Goal: Transaction & Acquisition: Purchase product/service

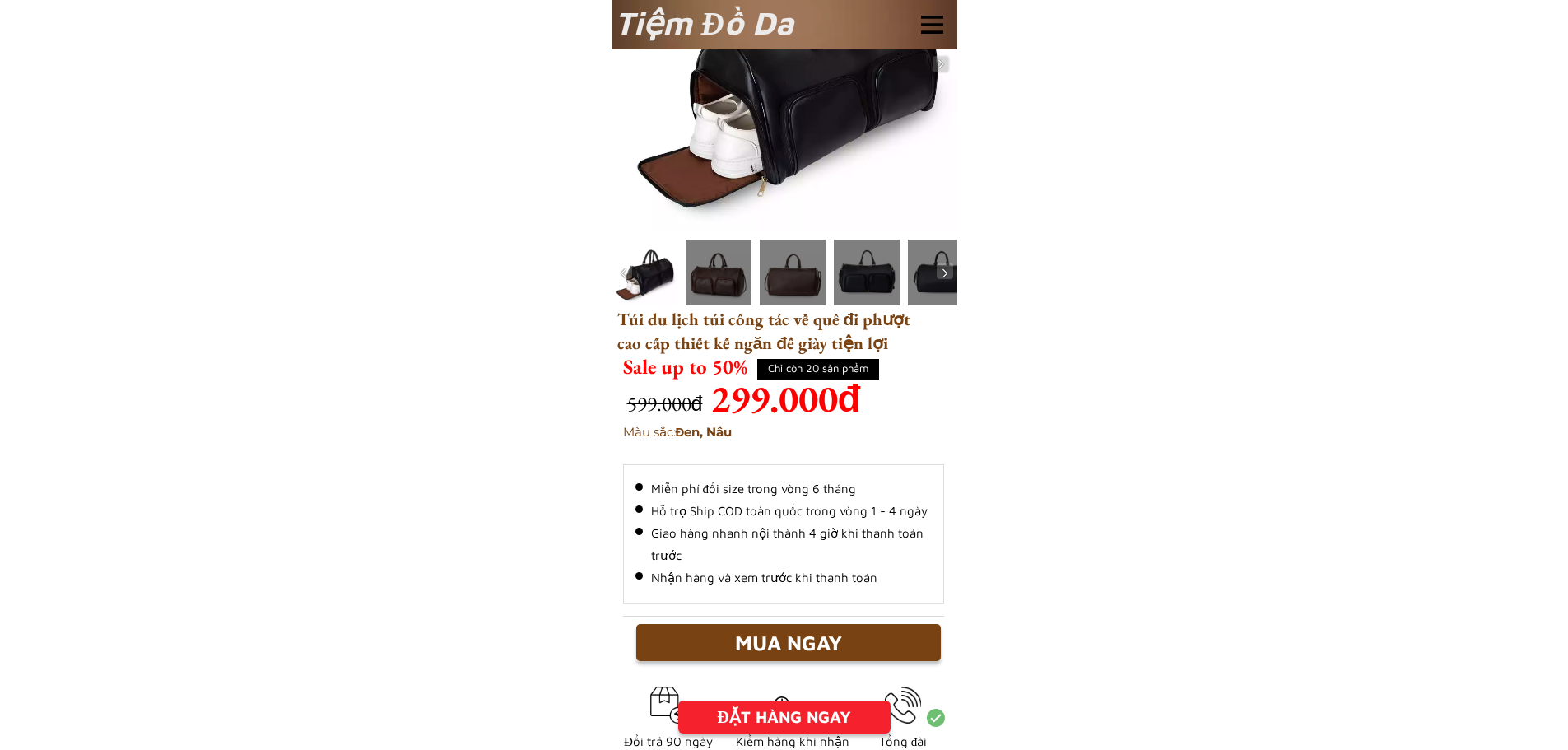
scroll to position [165, 0]
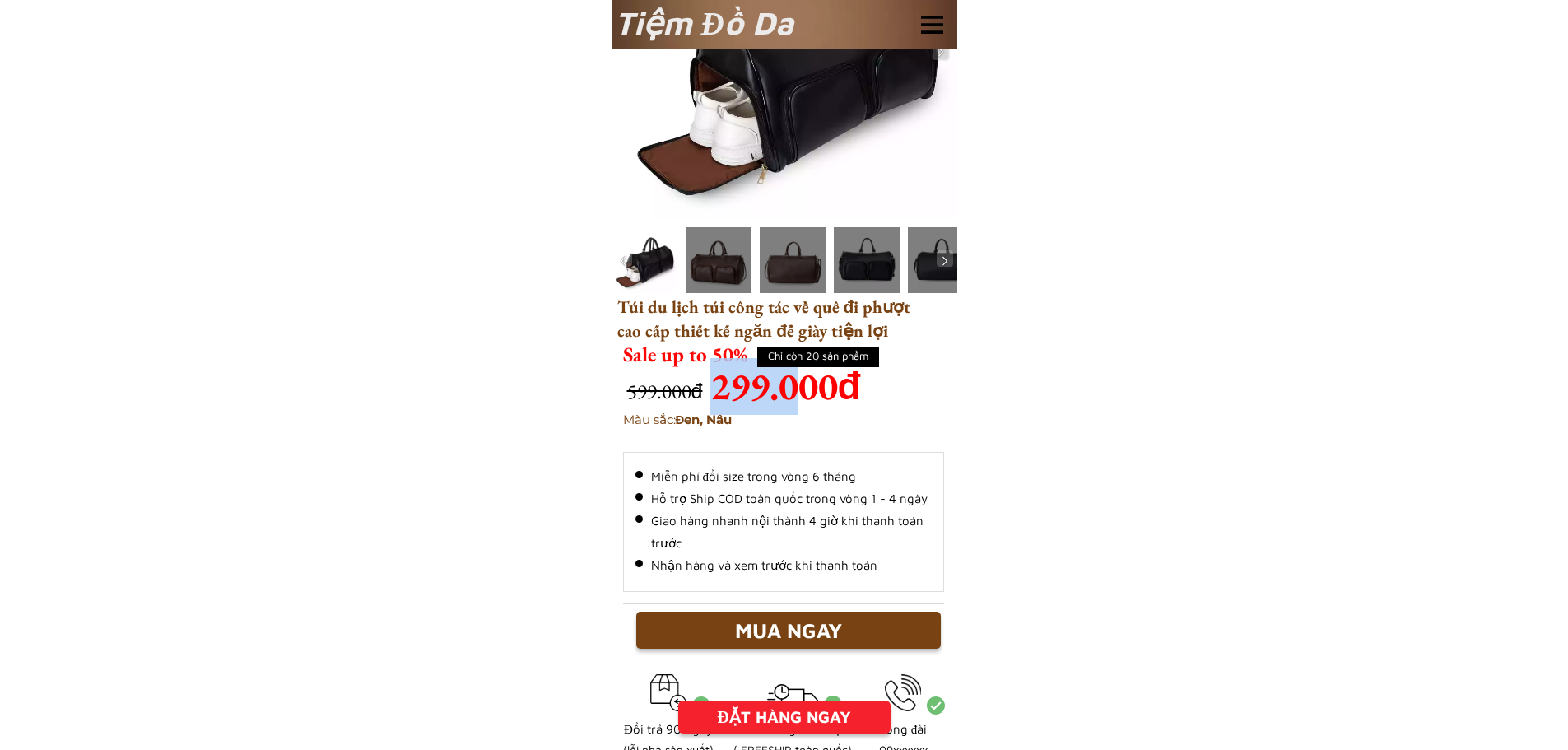
drag, startPoint x: 719, startPoint y: 397, endPoint x: 816, endPoint y: 399, distance: 97.0
click at [810, 398] on h3 "299.000đ" at bounding box center [787, 387] width 155 height 57
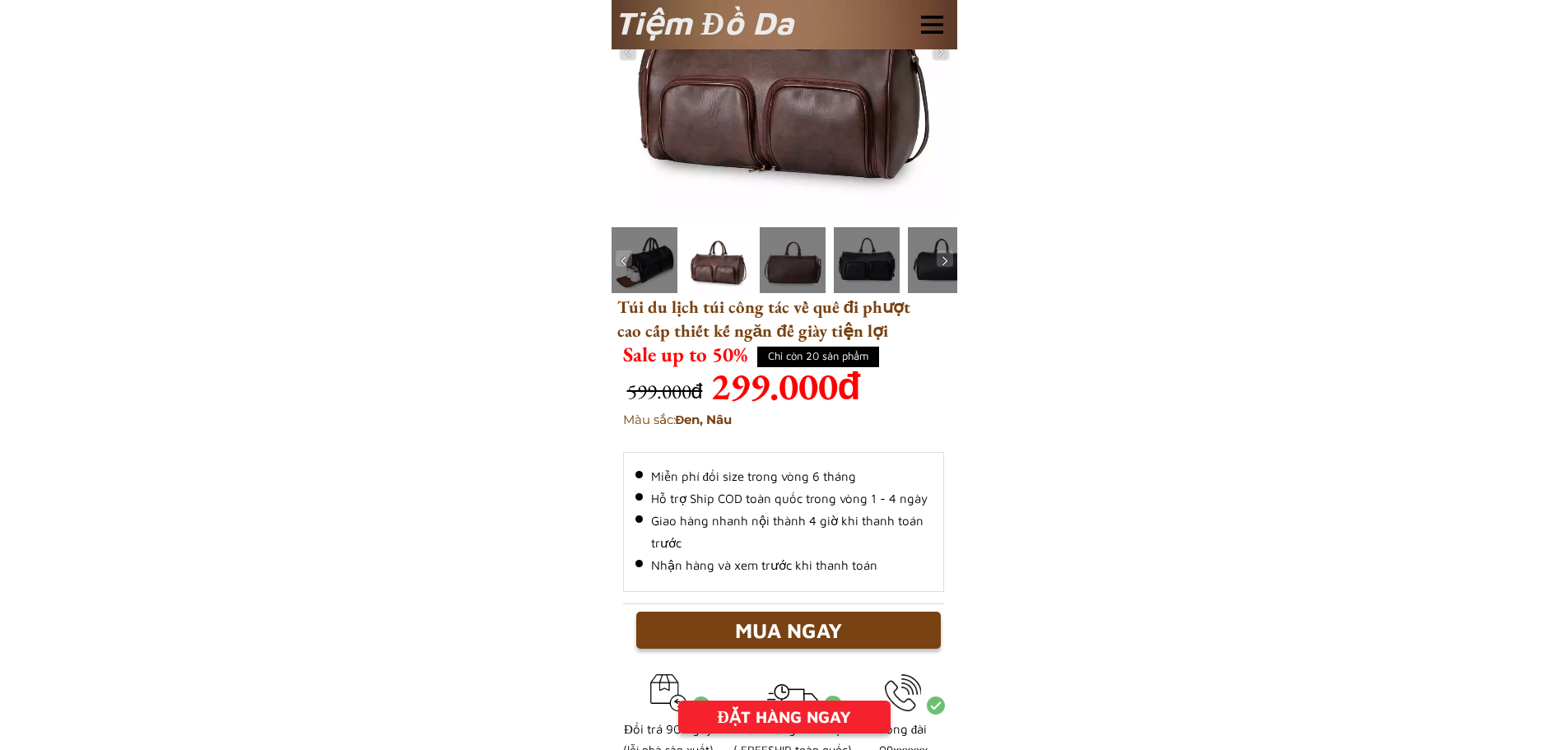
click at [831, 397] on h3 "299.000đ" at bounding box center [787, 387] width 155 height 57
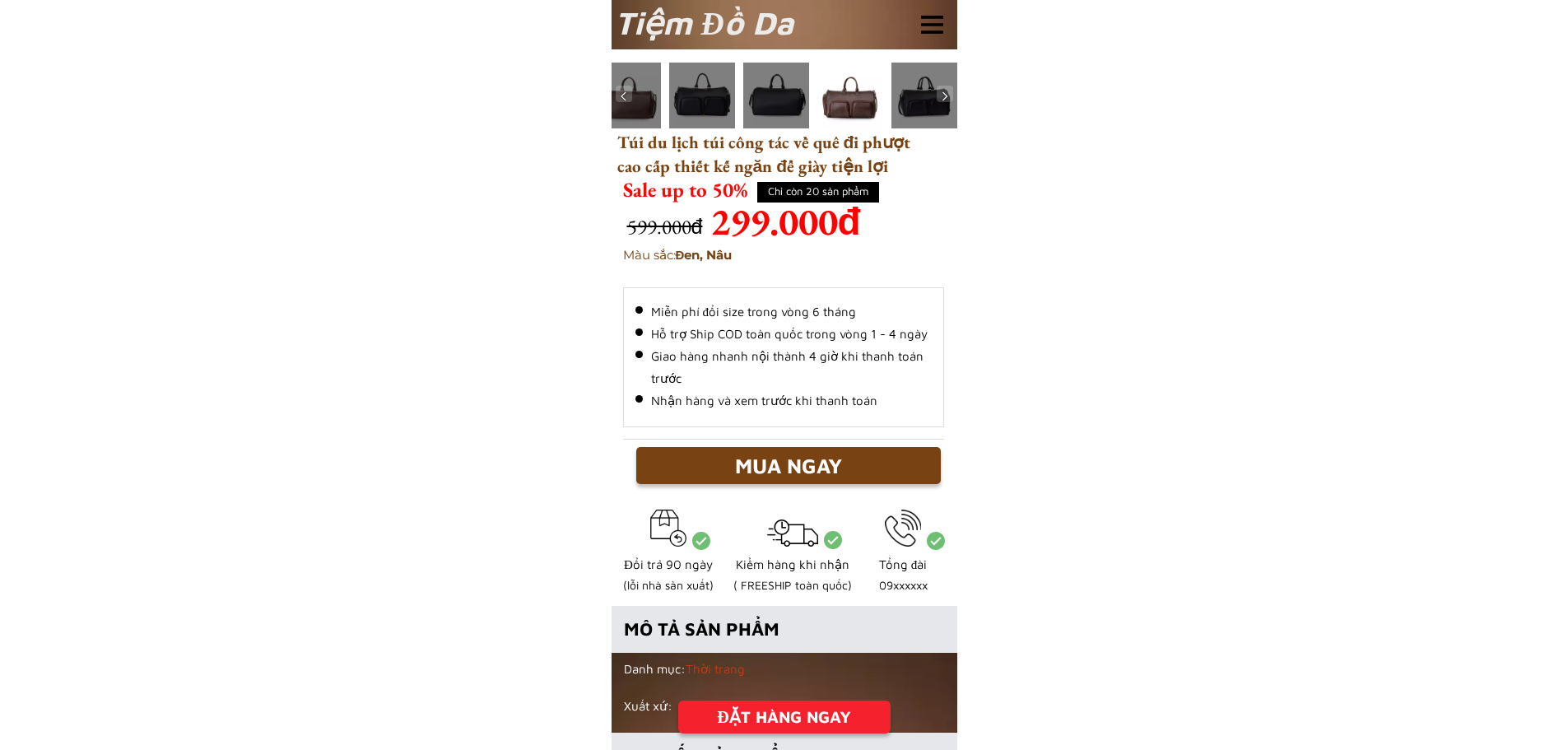
scroll to position [0, 0]
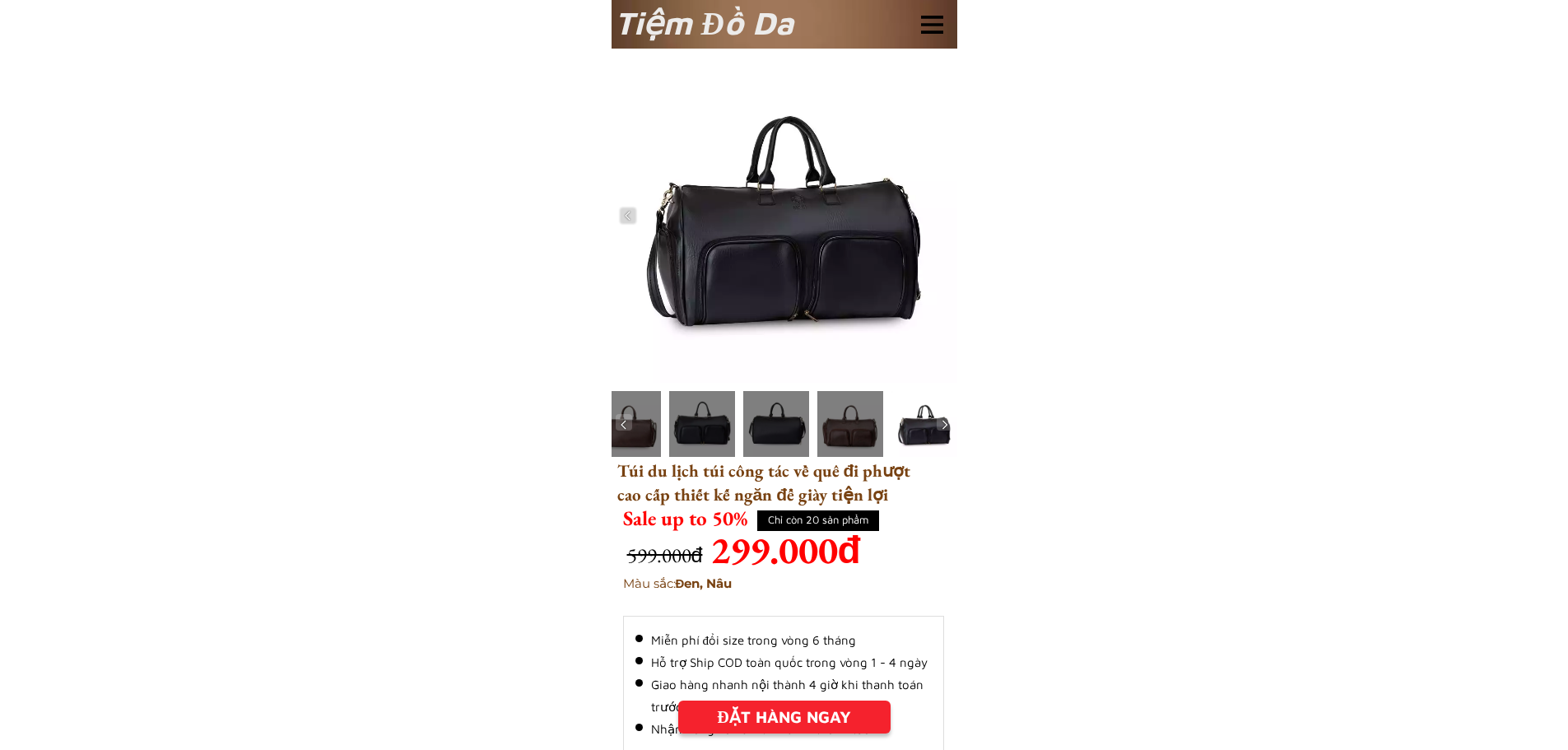
drag, startPoint x: 806, startPoint y: 233, endPoint x: 481, endPoint y: 199, distance: 326.8
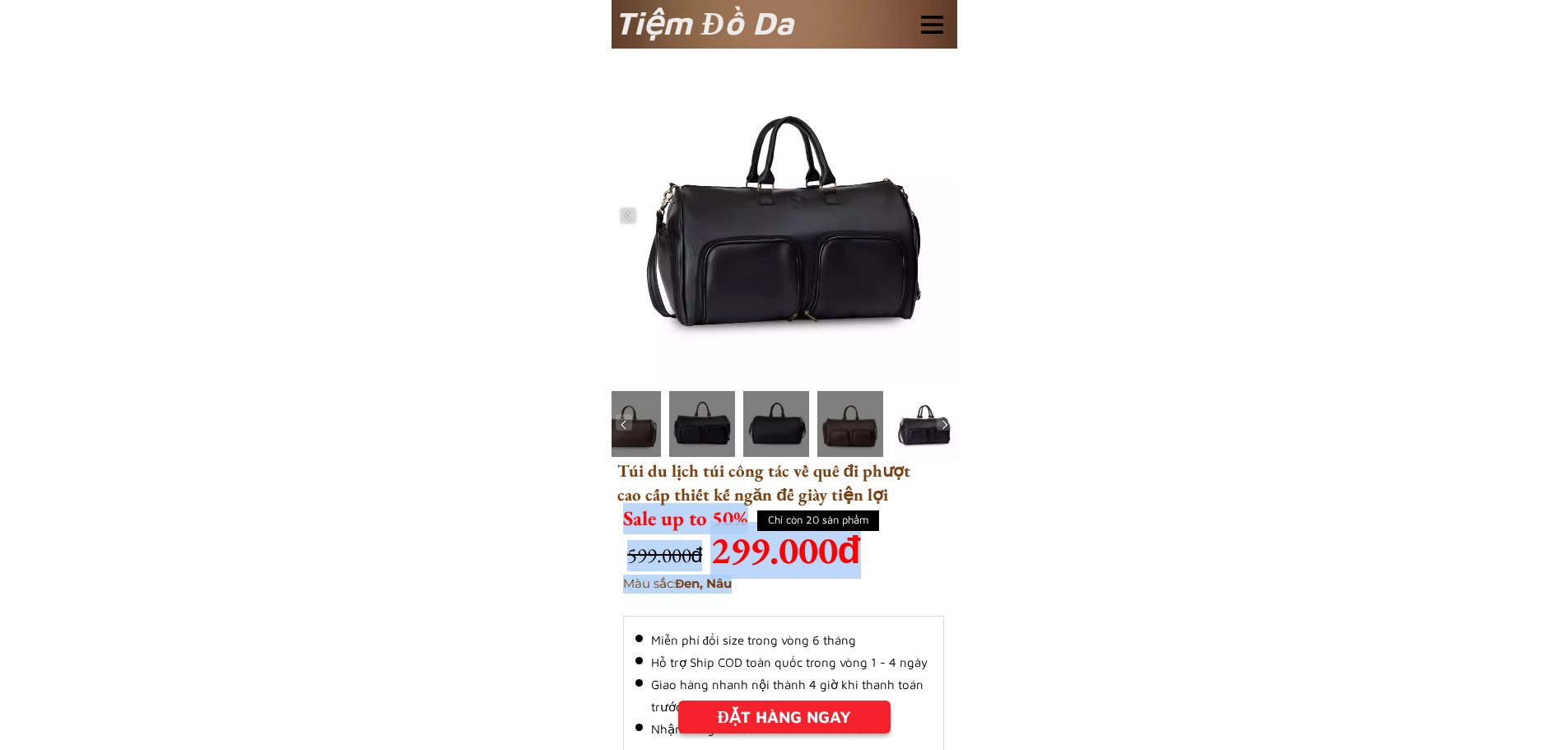
click at [950, 421] on img at bounding box center [945, 425] width 17 height 17
click at [946, 421] on img at bounding box center [945, 425] width 17 height 17
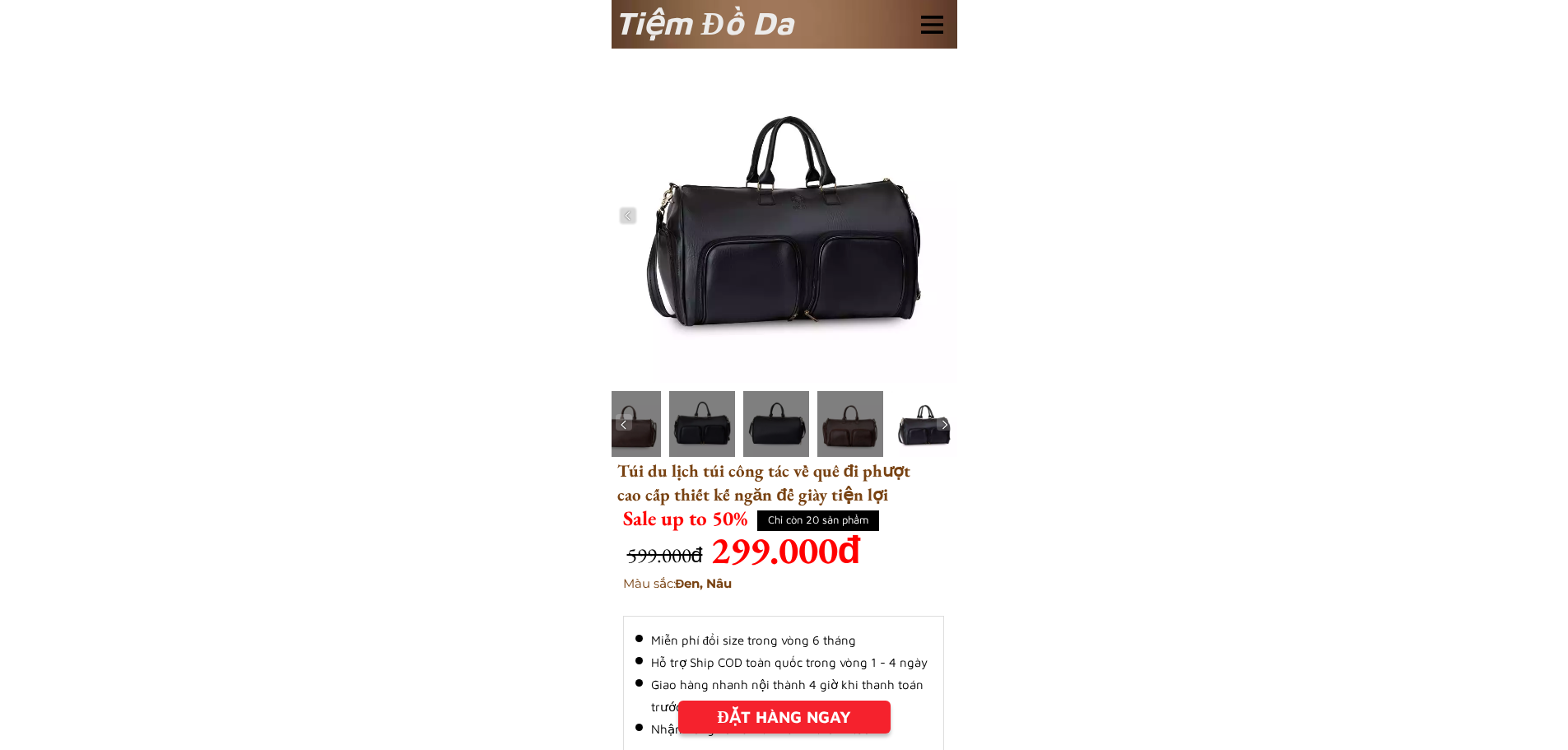
click at [733, 420] on div at bounding box center [702, 424] width 66 height 66
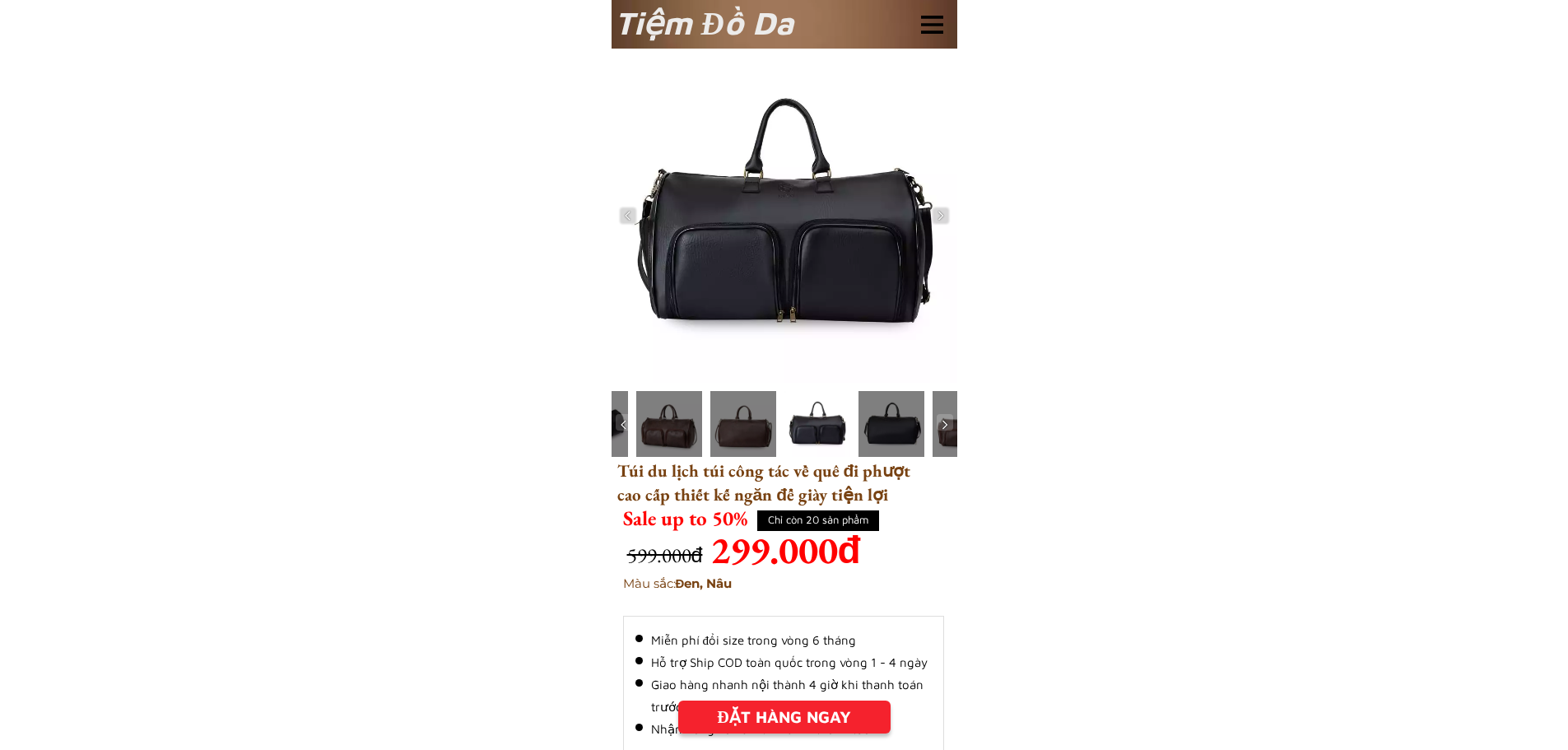
click at [682, 418] on div at bounding box center [670, 424] width 66 height 66
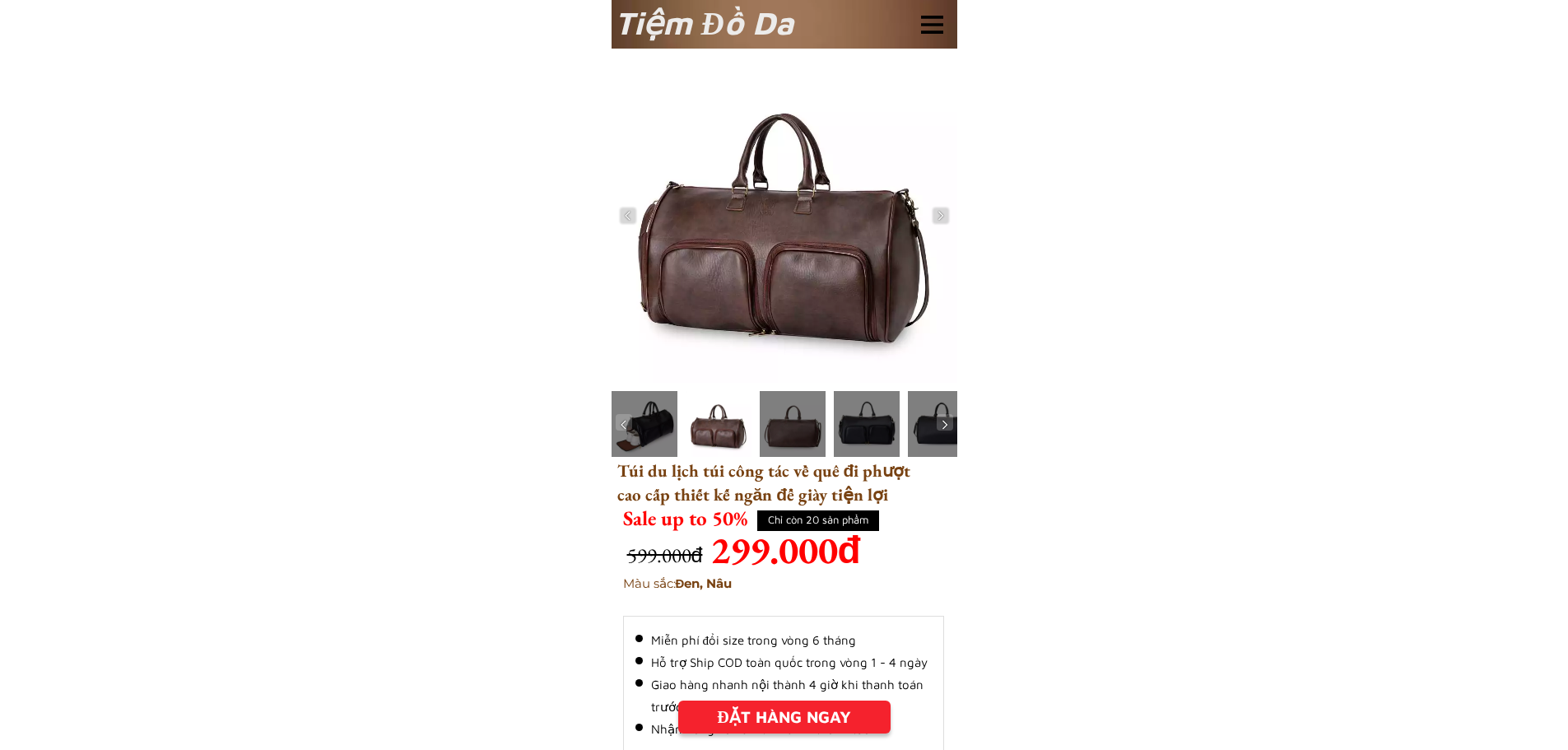
click at [675, 422] on div at bounding box center [645, 424] width 66 height 66
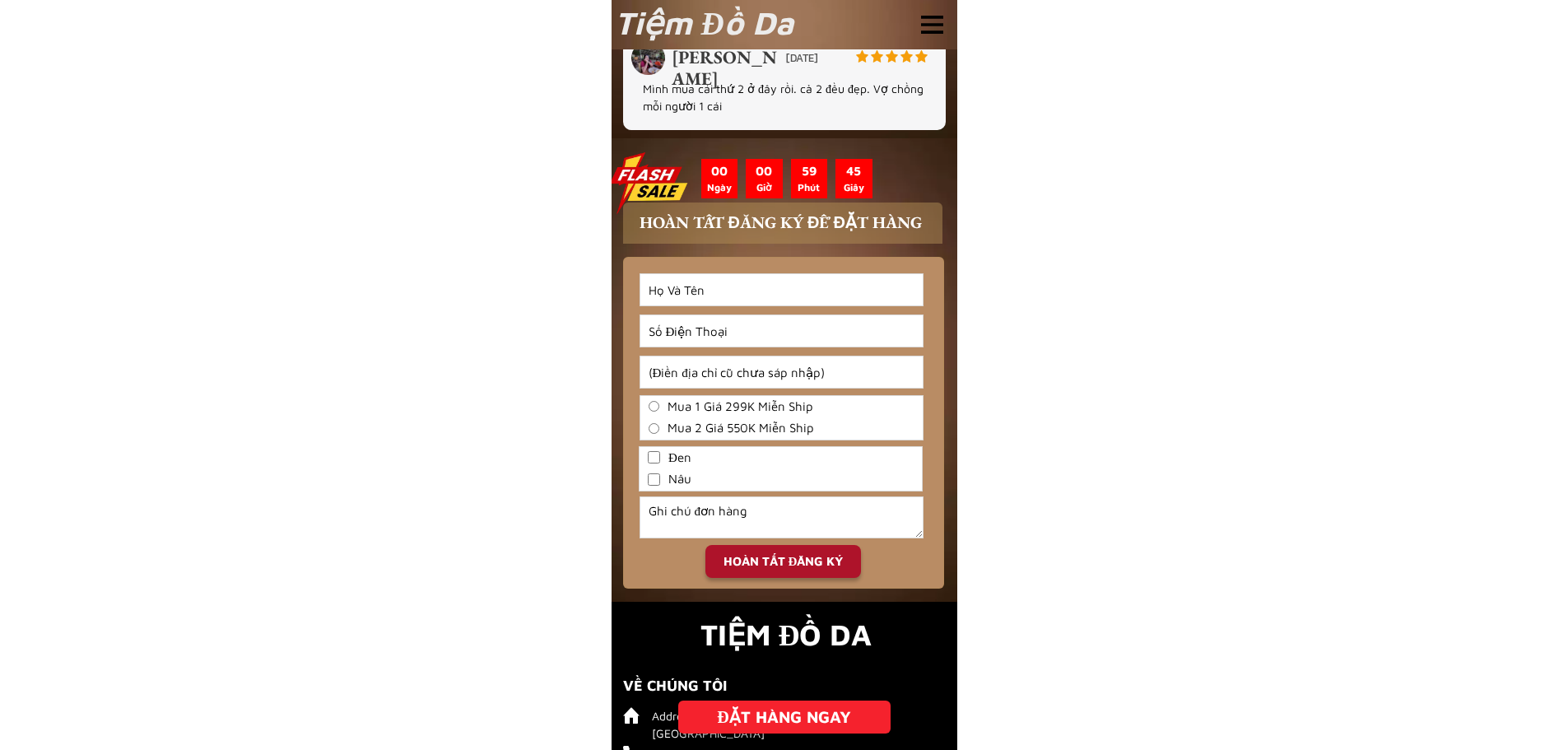
scroll to position [3704, 0]
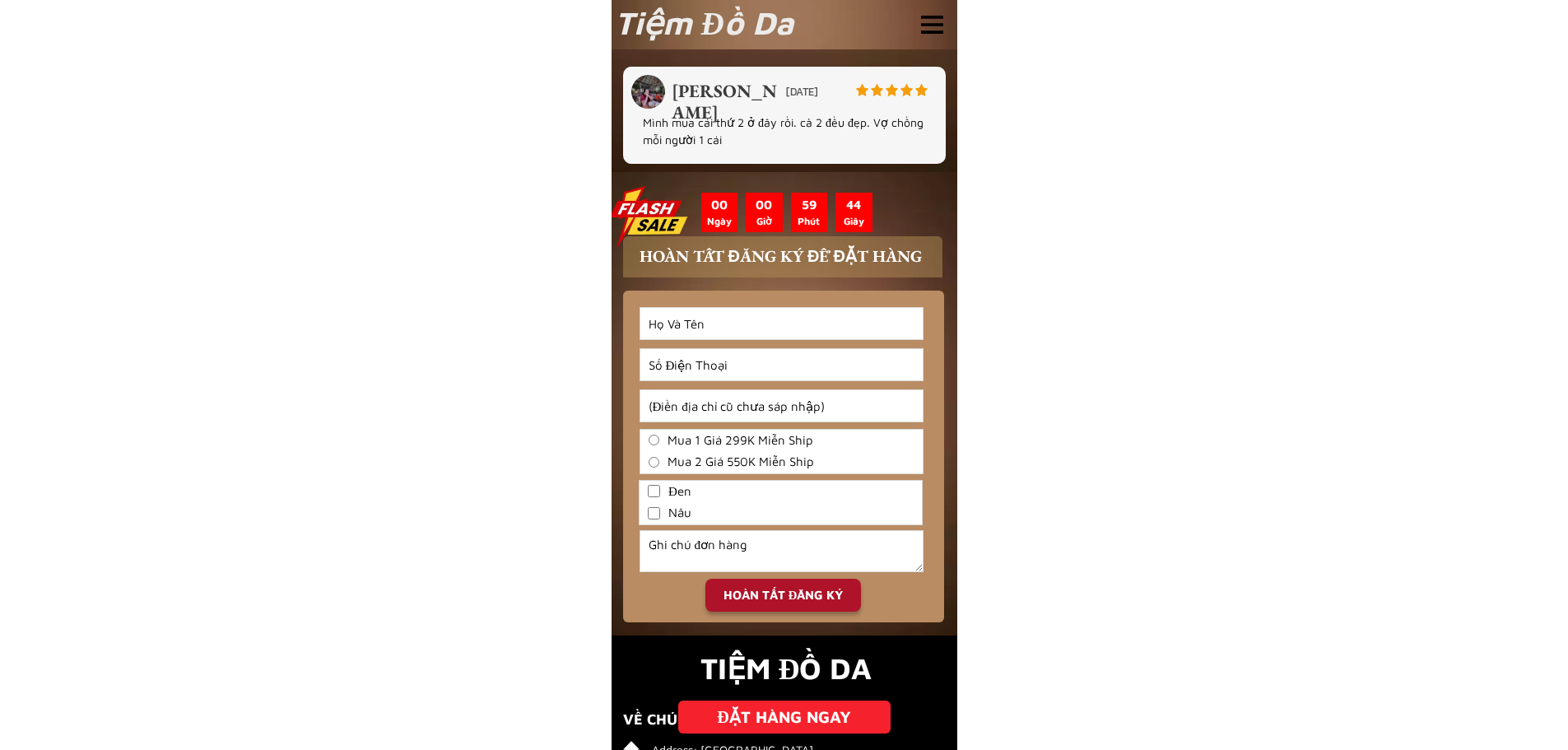
click at [653, 440] on input "Mua 1 Giá 299K Miễn Ship" at bounding box center [653, 440] width 11 height 11
radio input "true"
click at [655, 494] on input "Đen" at bounding box center [654, 491] width 12 height 12
checkbox input "true"
click at [661, 362] on input "Input phone_number" at bounding box center [782, 365] width 282 height 31
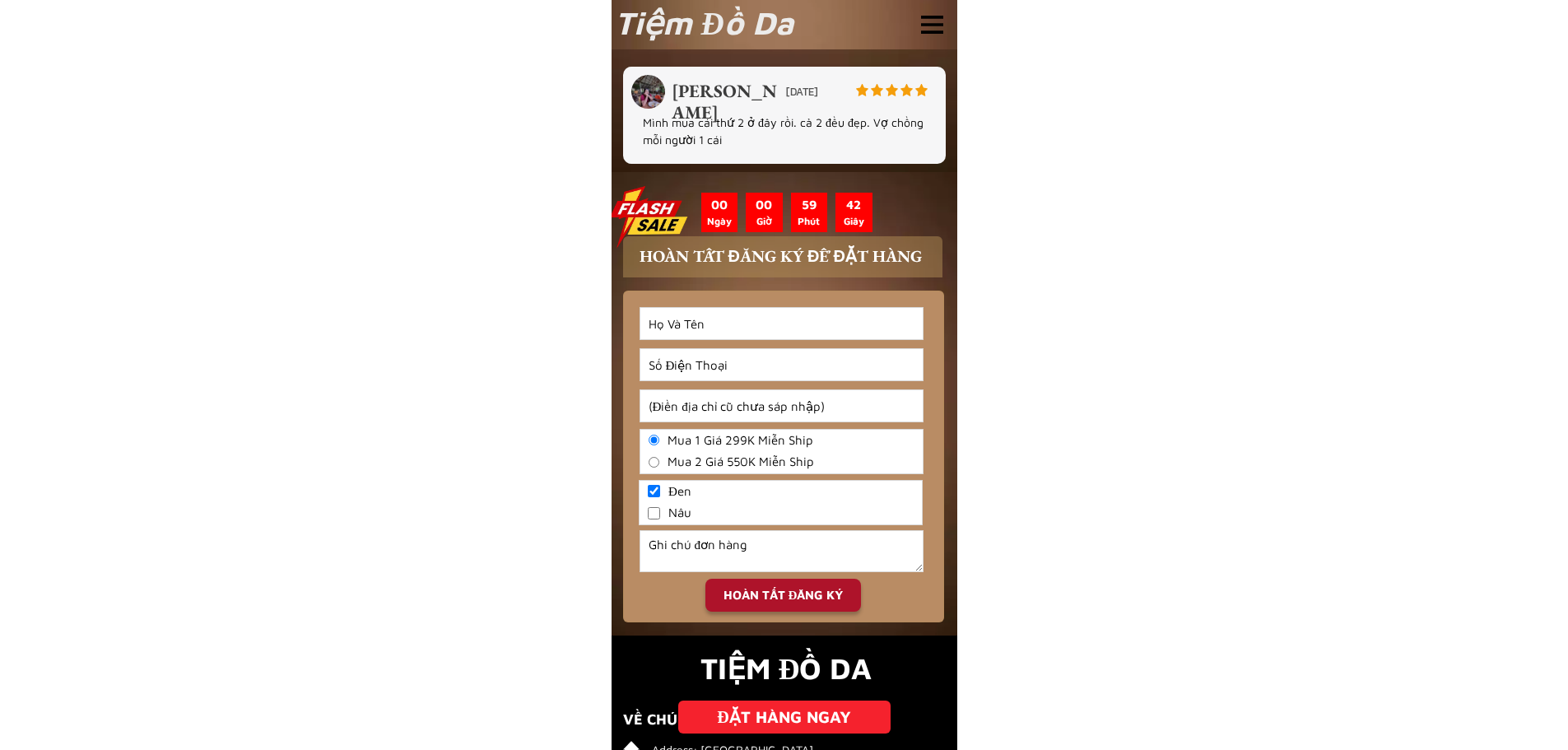
click at [724, 338] on input "Input full_name" at bounding box center [782, 324] width 282 height 31
drag, startPoint x: 664, startPoint y: 368, endPoint x: 683, endPoint y: 353, distance: 24.2
click at [666, 366] on input "Input phone_number" at bounding box center [782, 365] width 282 height 31
click at [690, 320] on input "Input full_name" at bounding box center [782, 324] width 282 height 31
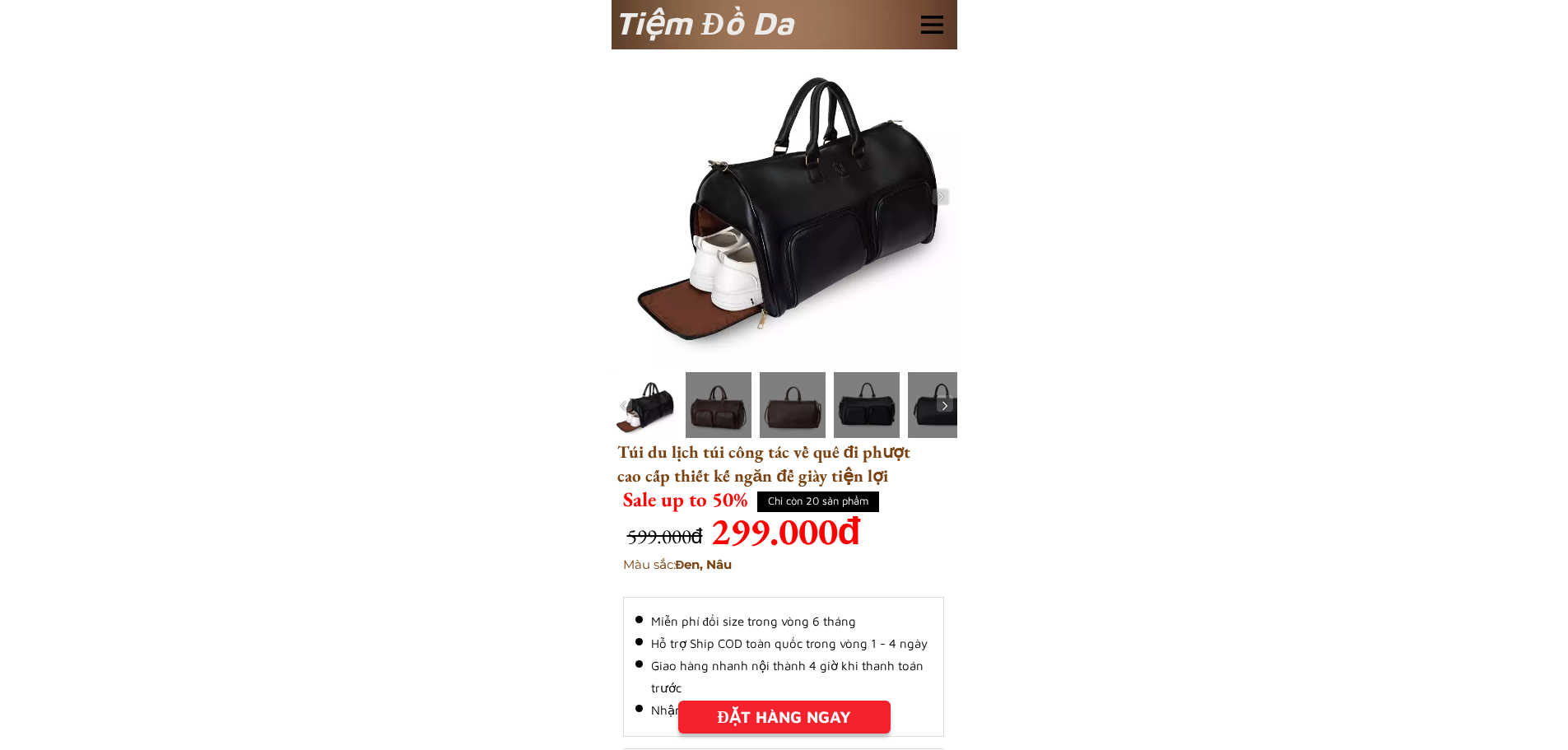
scroll to position [0, 0]
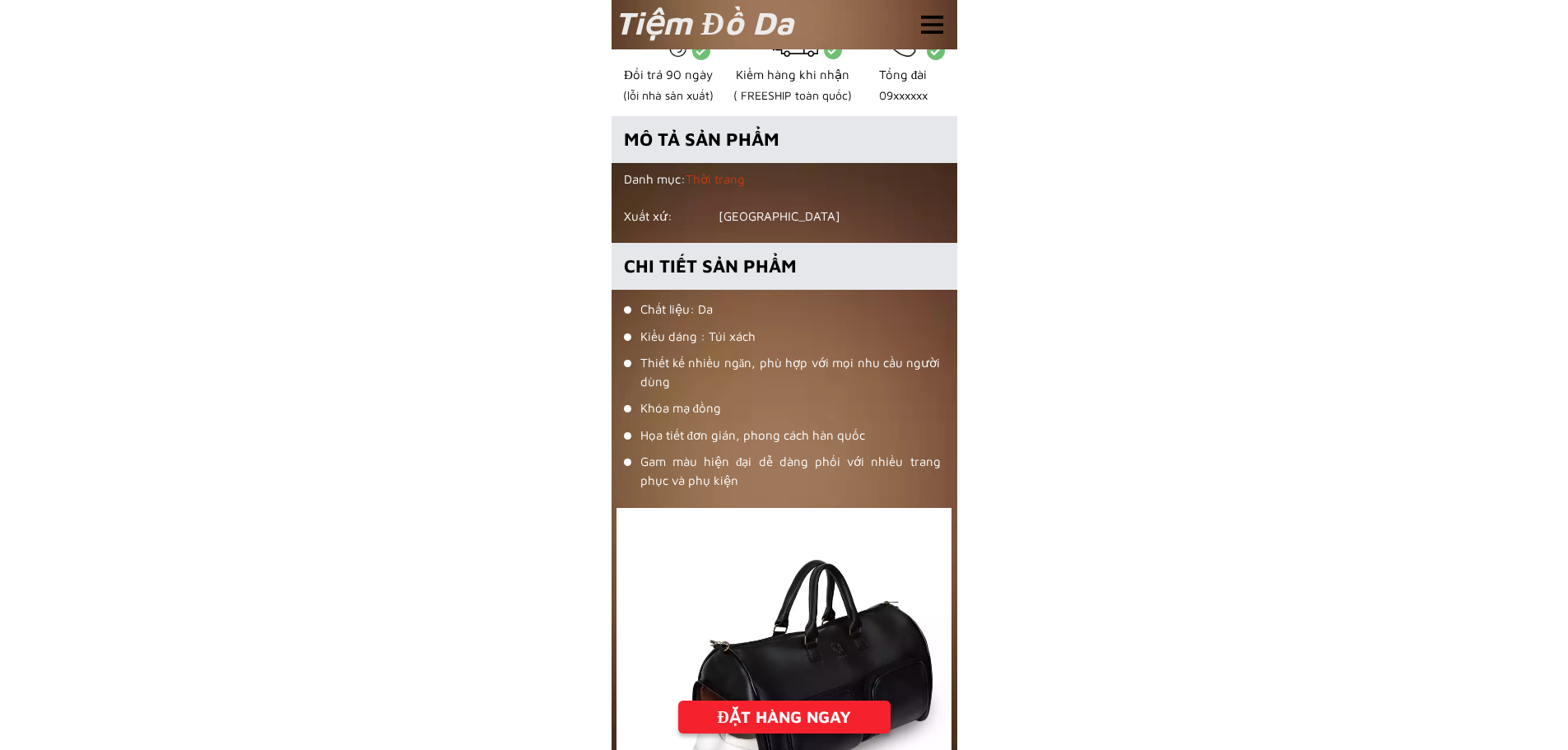
scroll to position [823, 0]
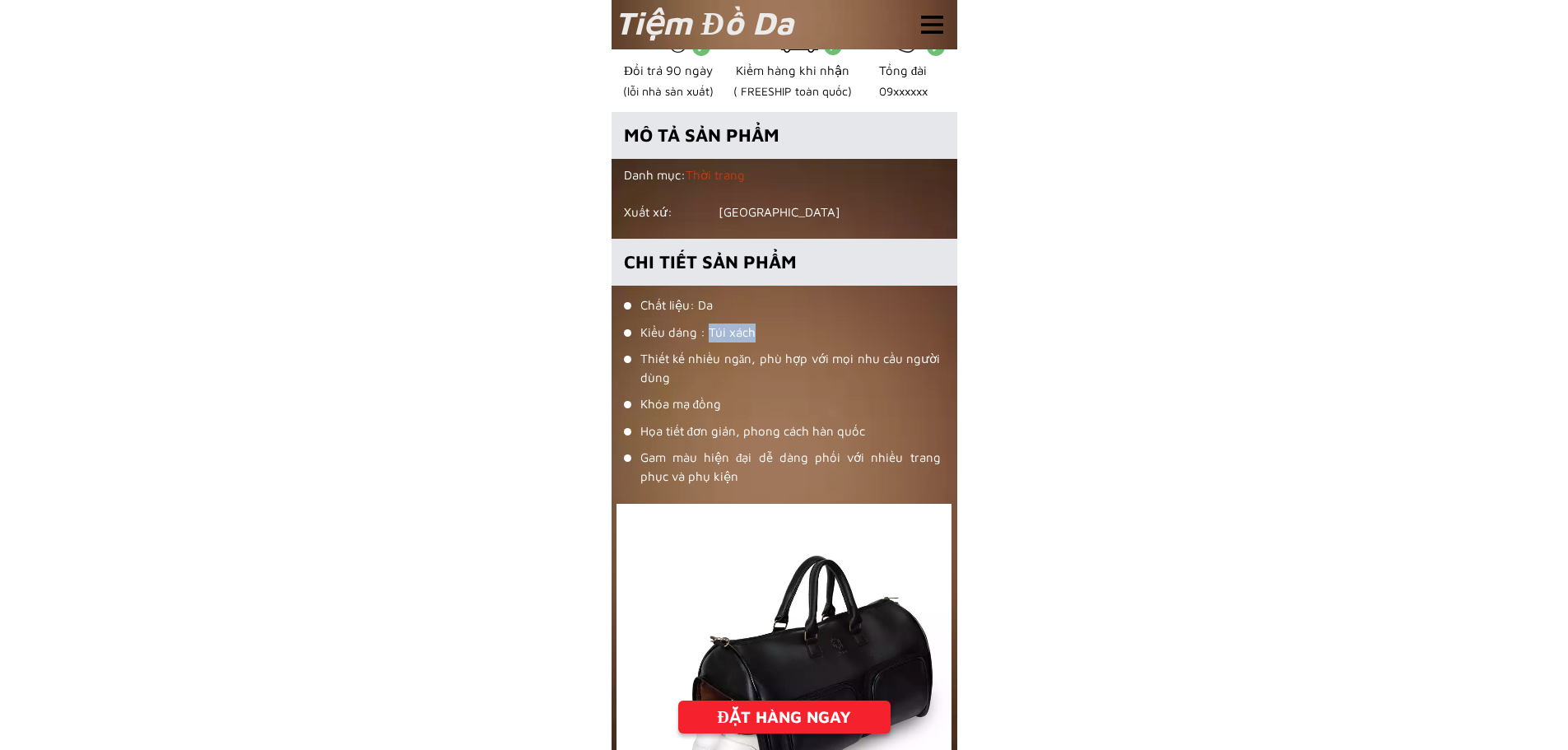
drag, startPoint x: 709, startPoint y: 339, endPoint x: 751, endPoint y: 342, distance: 42.1
click at [751, 342] on li "Kiểu dáng : Túi xách" at bounding box center [782, 337] width 317 height 27
drag, startPoint x: 706, startPoint y: 361, endPoint x: 918, endPoint y: 390, distance: 214.0
click at [798, 373] on li "Thiết kế nhiều ngăn, phù hợp với mọi nhu cầu người dùng" at bounding box center [782, 373] width 317 height 46
drag, startPoint x: 668, startPoint y: 399, endPoint x: 719, endPoint y: 398, distance: 51.0
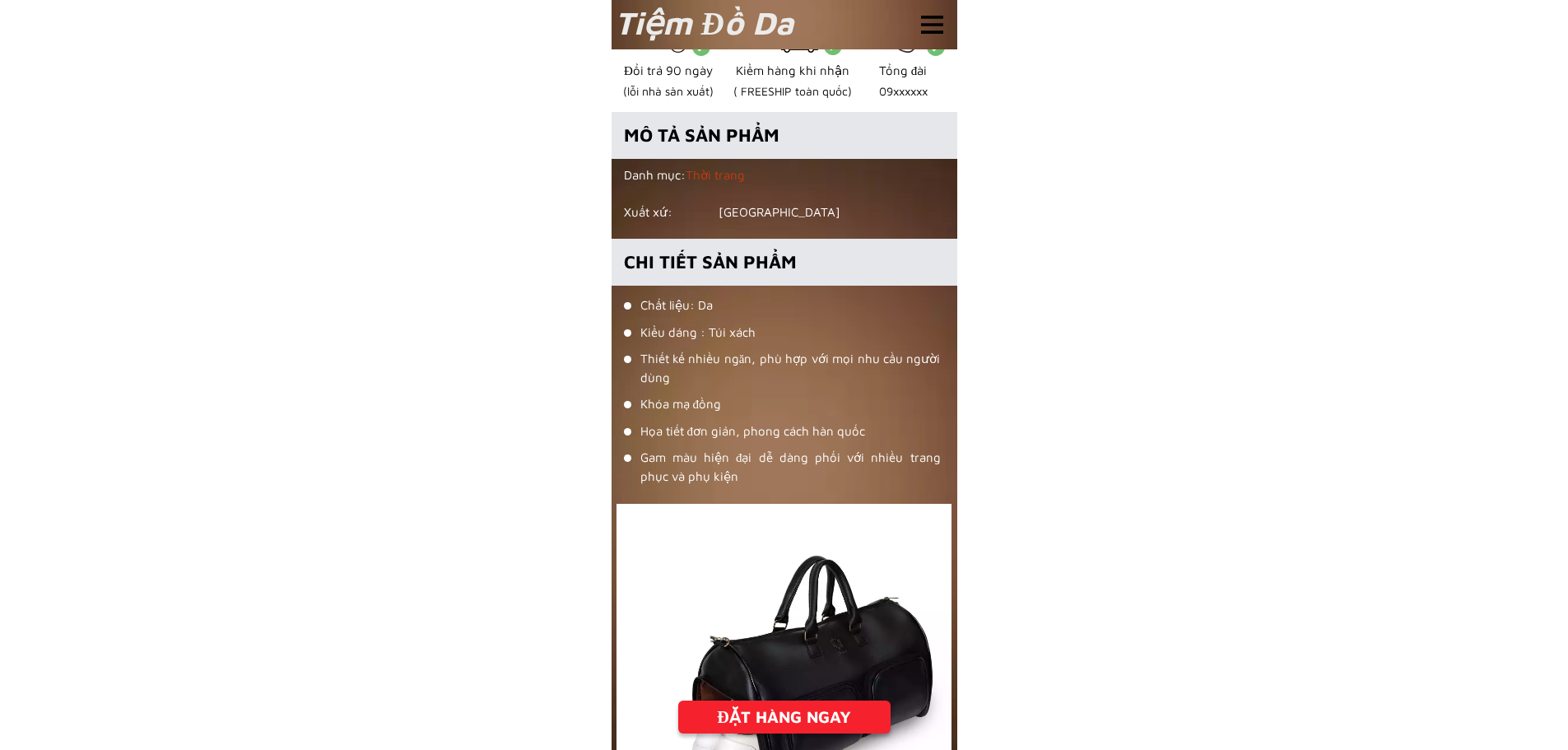
click at [705, 396] on li "Khóa mạ đồng" at bounding box center [782, 408] width 317 height 27
drag, startPoint x: 676, startPoint y: 439, endPoint x: 762, endPoint y: 442, distance: 86.1
click at [737, 440] on li "Họa tiết đơn giản, phong cách hàn quốc" at bounding box center [782, 435] width 317 height 27
drag, startPoint x: 757, startPoint y: 430, endPoint x: 844, endPoint y: 435, distance: 87.1
click at [844, 435] on li "Họa tiết đơn giản, phong cách hàn quốc" at bounding box center [782, 435] width 317 height 27
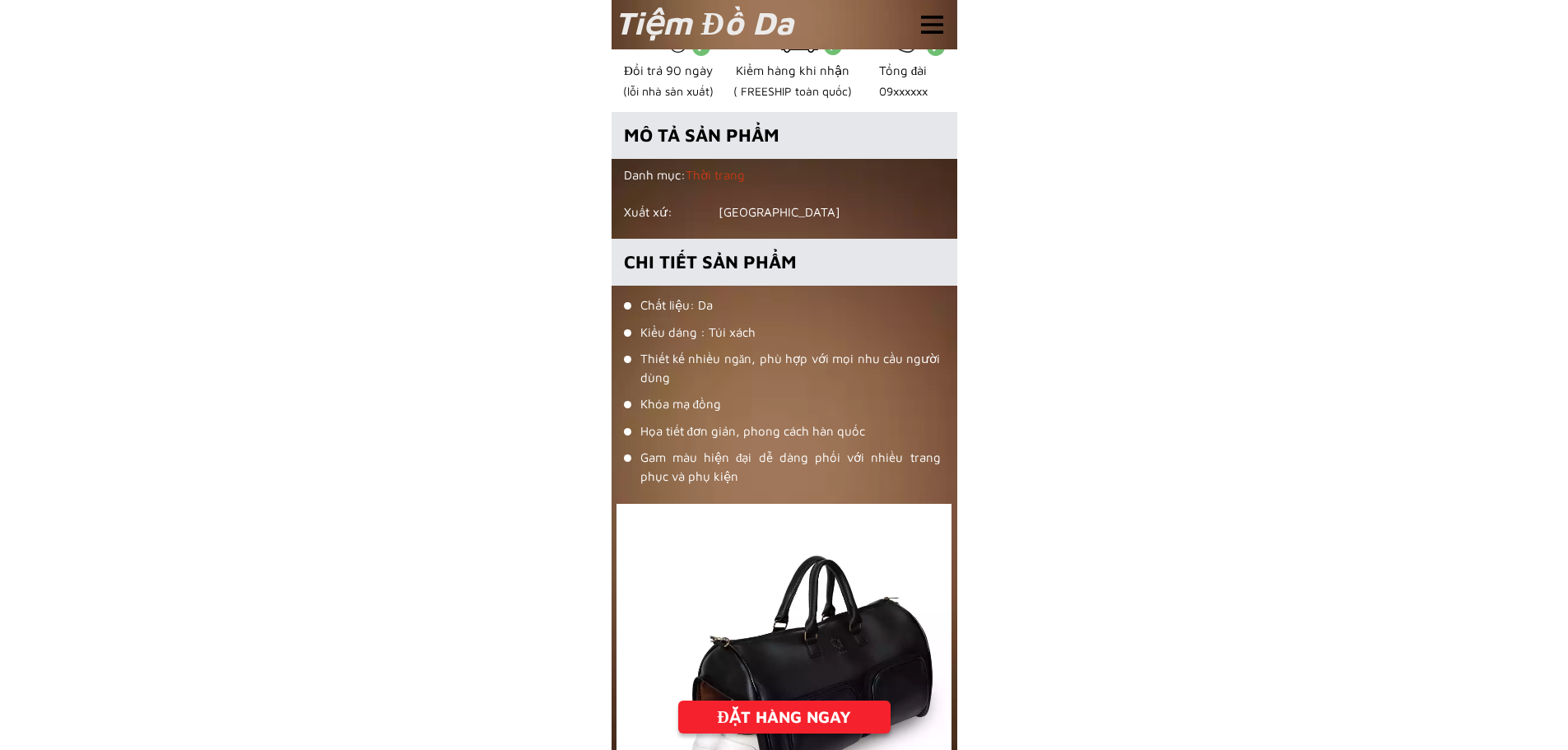
drag, startPoint x: 681, startPoint y: 452, endPoint x: 760, endPoint y: 460, distance: 79.4
click at [712, 447] on ul "Chất liệu: Da Kiểu dáng : Túi xách Thiết kế nhiều ngăn, phù hợp với mọi nhu cầu…" at bounding box center [782, 395] width 317 height 198
click at [874, 455] on li "Gam màu hiện đại dễ dàng phối với nhiều trang phục và phụ kiện" at bounding box center [782, 471] width 317 height 46
drag, startPoint x: 670, startPoint y: 477, endPoint x: 725, endPoint y: 479, distance: 55.0
click at [695, 477] on li "Gam màu hiện đại dễ dàng phối với nhiều trang phục và phụ kiện" at bounding box center [782, 471] width 317 height 46
